Goal: Task Accomplishment & Management: Manage account settings

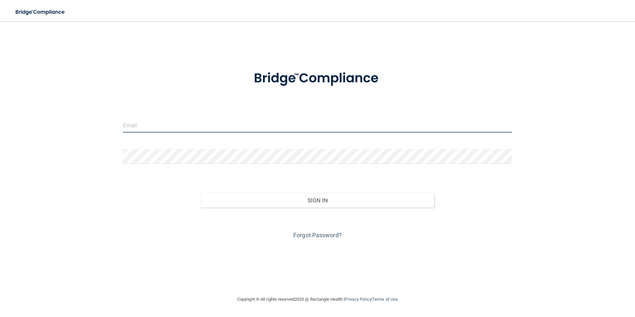
click at [165, 121] on input "email" at bounding box center [318, 125] width 390 height 15
type input "[EMAIL_ADDRESS][DOMAIN_NAME]"
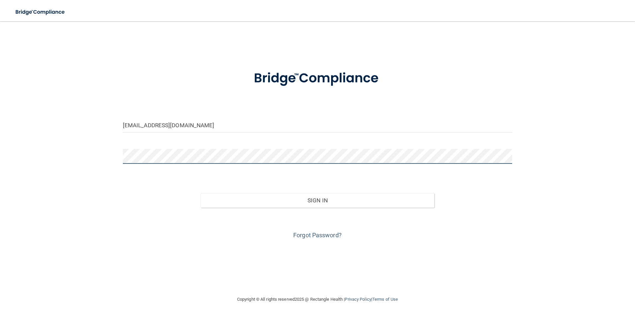
click at [201, 193] on button "Sign In" at bounding box center [318, 200] width 234 height 15
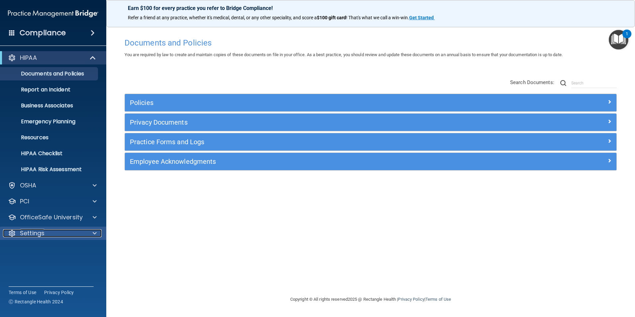
click at [48, 236] on div "Settings" at bounding box center [44, 233] width 82 height 8
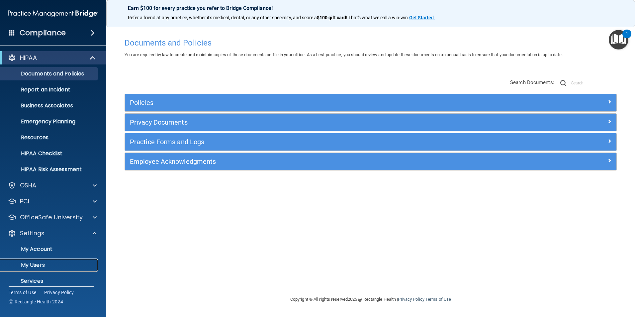
click at [40, 260] on link "My Users" at bounding box center [45, 264] width 105 height 13
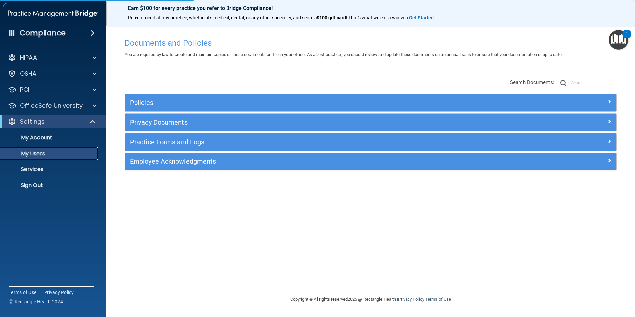
select select "20"
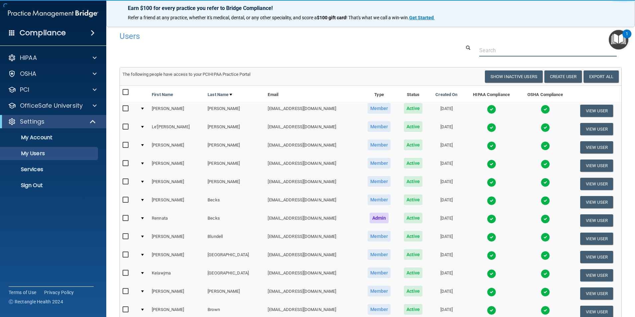
click at [532, 52] on input "text" at bounding box center [548, 50] width 138 height 12
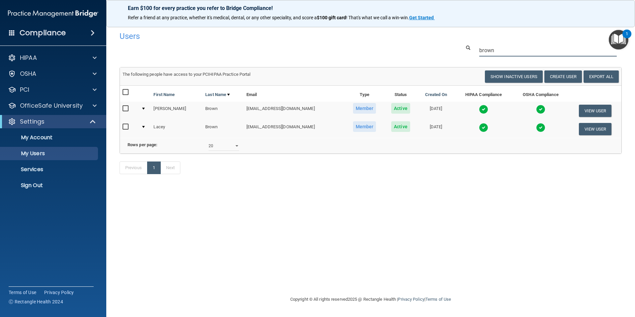
type input "brown"
